Goal: Task Accomplishment & Management: Use online tool/utility

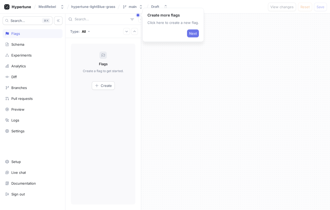
click at [189, 35] on span "Next" at bounding box center [193, 33] width 8 height 3
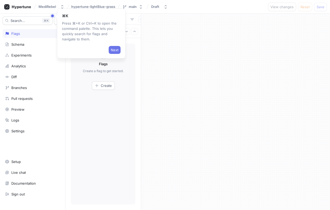
click at [117, 48] on span "Next" at bounding box center [115, 49] width 8 height 3
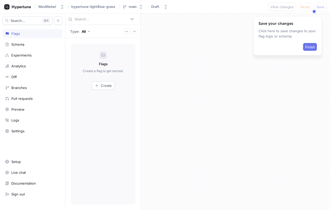
click at [306, 45] on span "Finish" at bounding box center [310, 46] width 10 height 3
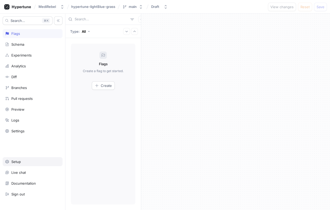
click at [8, 161] on icon at bounding box center [7, 161] width 4 height 4
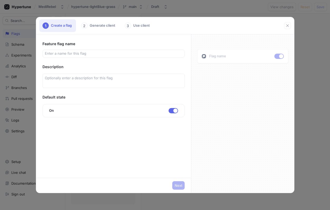
click at [112, 26] on div "2 Generate client" at bounding box center [98, 25] width 41 height 13
click at [289, 27] on icon "button" at bounding box center [288, 25] width 4 height 4
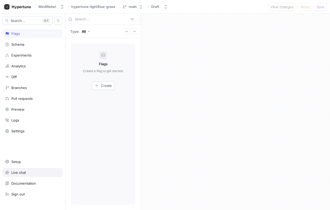
click at [30, 176] on div "Live chat" at bounding box center [33, 172] width 60 height 9
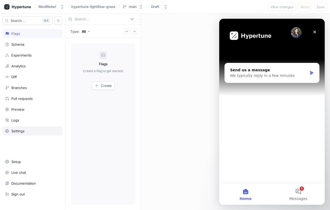
click at [21, 130] on div "Settings" at bounding box center [17, 131] width 13 height 4
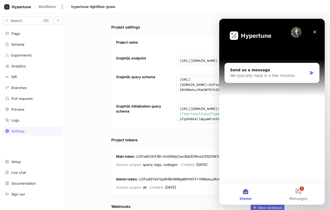
click at [315, 32] on icon "Close" at bounding box center [315, 32] width 4 height 4
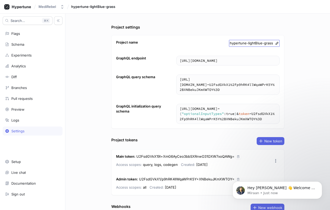
click at [267, 43] on span "hypertune-lightBlue-grass" at bounding box center [251, 43] width 43 height 5
click at [232, 68] on div "GraphQL endpoint [URL][DOMAIN_NAME] [URL][DOMAIN_NAME]" at bounding box center [198, 60] width 173 height 19
click at [228, 63] on textarea "[URL][DOMAIN_NAME]" at bounding box center [228, 61] width 103 height 10
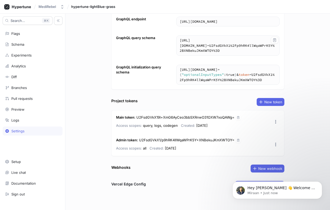
scroll to position [38, 0]
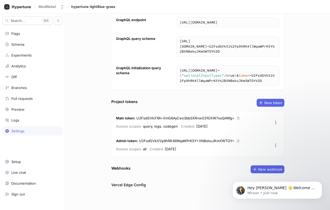
click at [162, 183] on div "Vercel Edge Config Set up Vercel integration" at bounding box center [197, 186] width 173 height 8
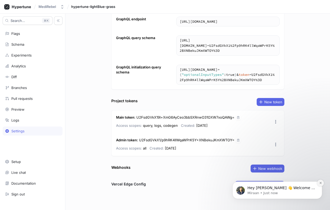
click at [319, 183] on icon "Dismiss notification" at bounding box center [320, 182] width 3 height 3
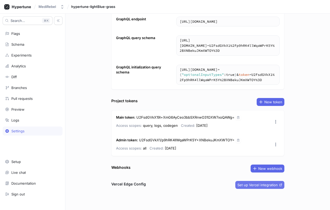
click at [263, 186] on span "Set up Vercel integration" at bounding box center [258, 184] width 40 height 3
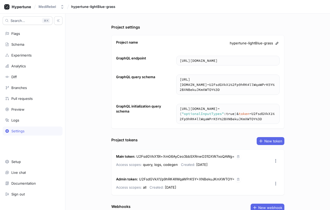
scroll to position [0, 0]
click at [58, 5] on button "MediRebel" at bounding box center [51, 6] width 30 height 9
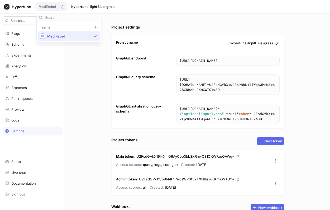
click at [58, 5] on div "MediRebel" at bounding box center [49, 6] width 20 height 4
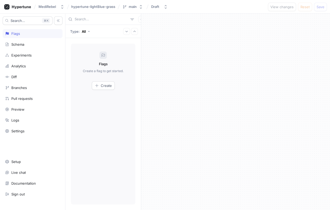
type textarea "x"
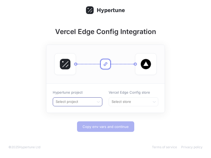
click at [92, 101] on div at bounding box center [73, 102] width 37 height 6
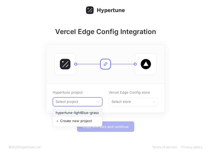
click at [85, 114] on div "hypertune-lightBlue-grass" at bounding box center [77, 113] width 49 height 8
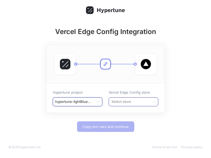
click at [120, 102] on div at bounding box center [129, 102] width 37 height 6
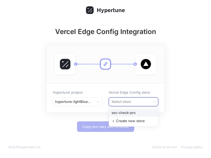
click at [122, 115] on div "sec-check-pro" at bounding box center [133, 113] width 49 height 8
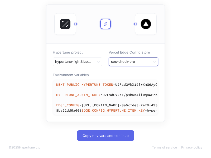
scroll to position [56, 0]
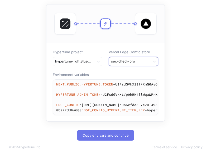
click at [112, 135] on span "Copy env vars and continue" at bounding box center [106, 135] width 46 height 3
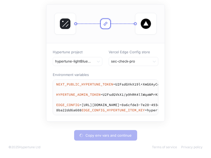
type textarea "NEXT_PUBLIC_HYPERTUNE_TOKEN=U2FsdGVkX19l+XmG6AyCeo3bbSXRnwO31OXW7xoQAWg= HYPERT…"
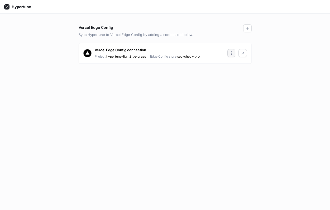
click at [230, 54] on icon "button" at bounding box center [231, 53] width 4 height 4
click at [218, 49] on div "Vercel Edge Config connection Project: hypertune-lightBlue-grass Edge Config st…" at bounding box center [165, 53] width 173 height 21
click at [243, 51] on icon "button" at bounding box center [243, 53] width 4 height 4
